Goal: Use online tool/utility: Utilize a website feature to perform a specific function

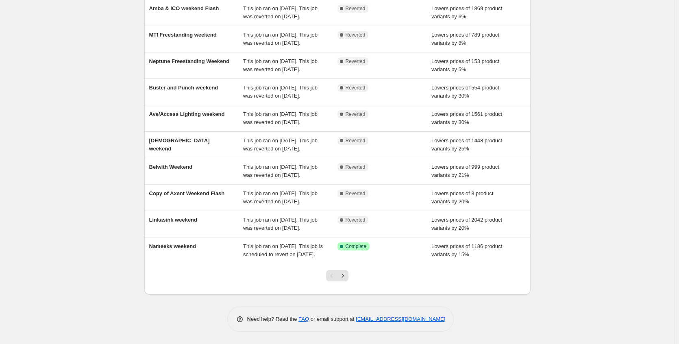
scroll to position [156, 0]
click at [348, 274] on button "Next" at bounding box center [342, 275] width 11 height 11
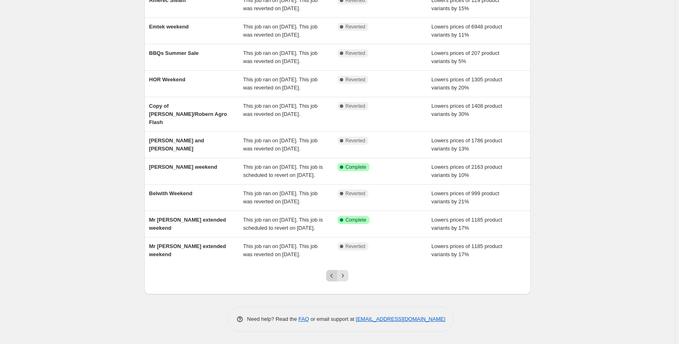
click at [332, 278] on icon "Previous" at bounding box center [332, 276] width 8 height 8
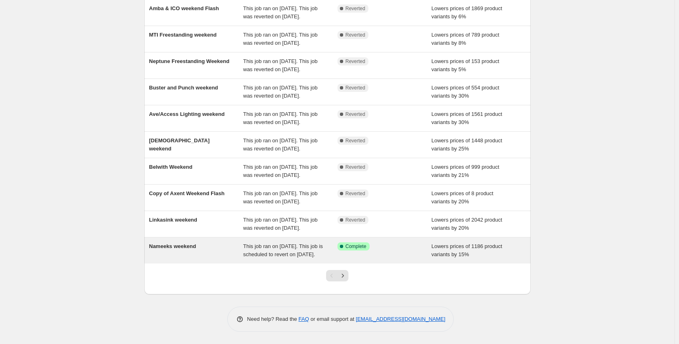
click at [369, 248] on div "Success Complete Complete" at bounding box center [384, 250] width 94 height 16
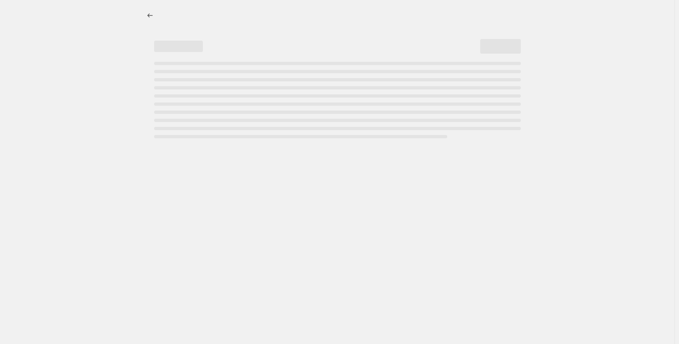
select select "percentage"
select select "no_change"
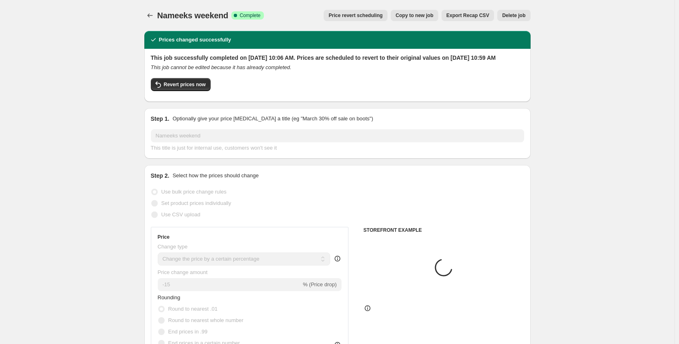
select select "collection"
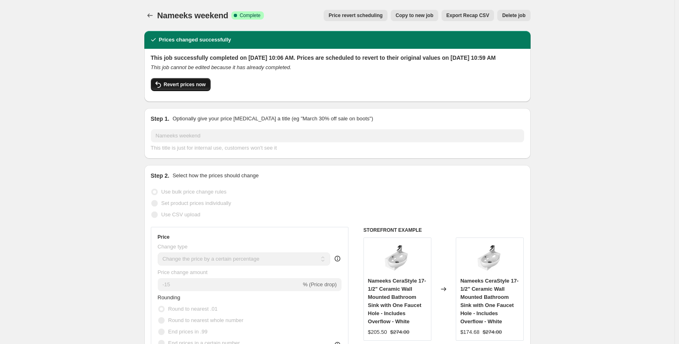
click at [200, 91] on button "Revert prices now" at bounding box center [181, 84] width 60 height 13
checkbox input "false"
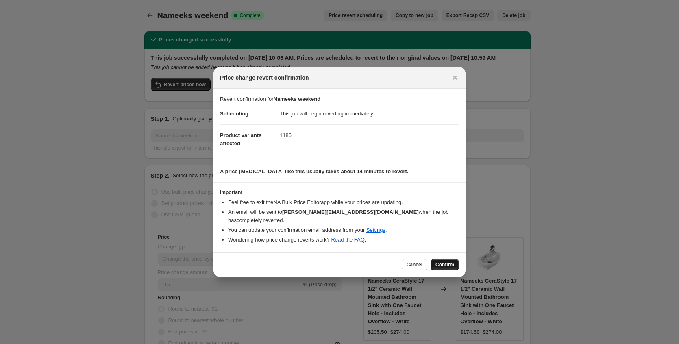
click at [456, 267] on button "Confirm" at bounding box center [444, 264] width 28 height 11
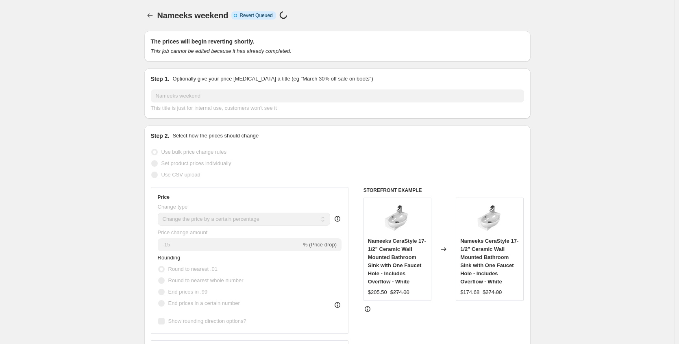
click at [157, 15] on div at bounding box center [150, 15] width 13 height 11
click at [154, 18] on icon "Price change jobs" at bounding box center [150, 15] width 8 height 8
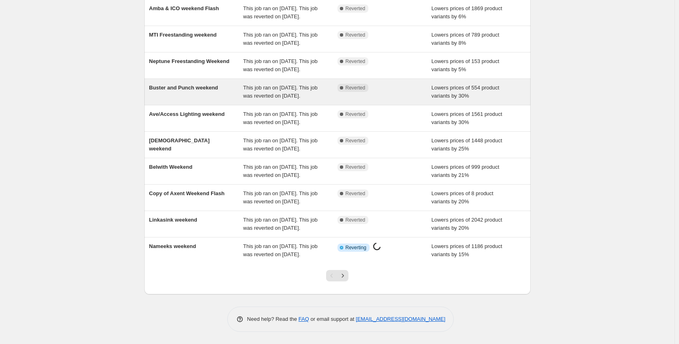
scroll to position [156, 0]
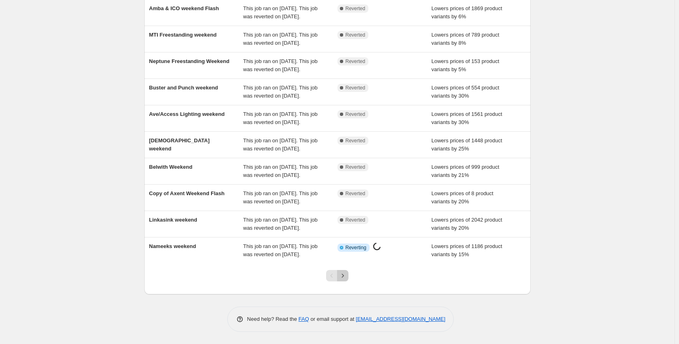
click at [343, 276] on icon "Next" at bounding box center [343, 276] width 8 height 8
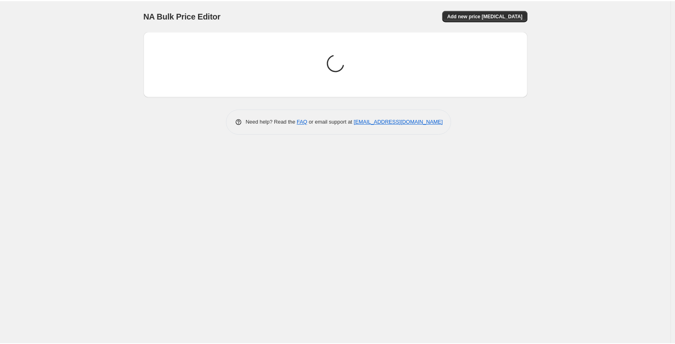
scroll to position [0, 0]
